Goal: Download file/media

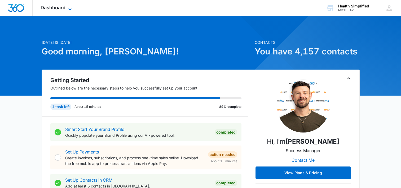
click at [50, 6] on span "Dashboard" at bounding box center [53, 8] width 25 height 6
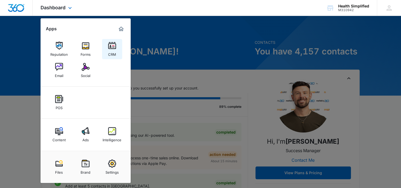
click at [118, 48] on link "CRM" at bounding box center [112, 49] width 20 height 20
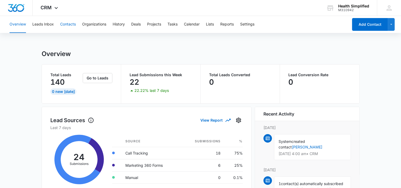
click at [65, 25] on button "Contacts" at bounding box center [68, 24] width 16 height 17
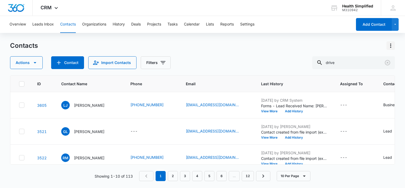
click at [389, 46] on icon "Actions" at bounding box center [391, 45] width 6 height 6
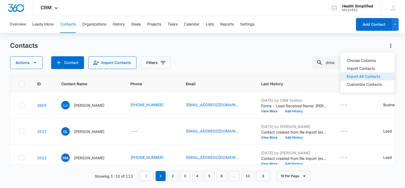
click at [374, 75] on div "Export All Contacts" at bounding box center [364, 77] width 35 height 4
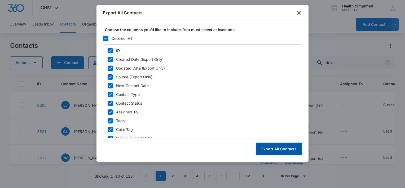
click at [268, 144] on button "Export All Contacts" at bounding box center [279, 148] width 46 height 13
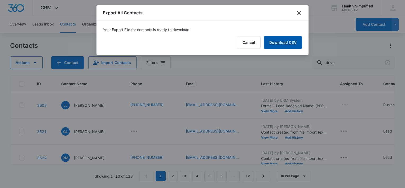
click at [283, 46] on link "Download CSV" at bounding box center [283, 42] width 38 height 13
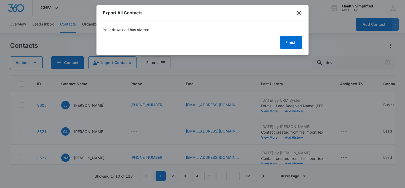
click at [298, 11] on icon "close" at bounding box center [299, 13] width 6 height 6
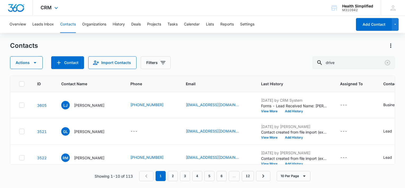
drag, startPoint x: 347, startPoint y: 0, endPoint x: 258, endPoint y: 8, distance: 89.5
click at [258, 8] on div "CRM Apps Reputation Forms CRM Email Social POS Content Ads Intelligence Files B…" at bounding box center [202, 8] width 405 height 16
